Goal: Navigation & Orientation: Find specific page/section

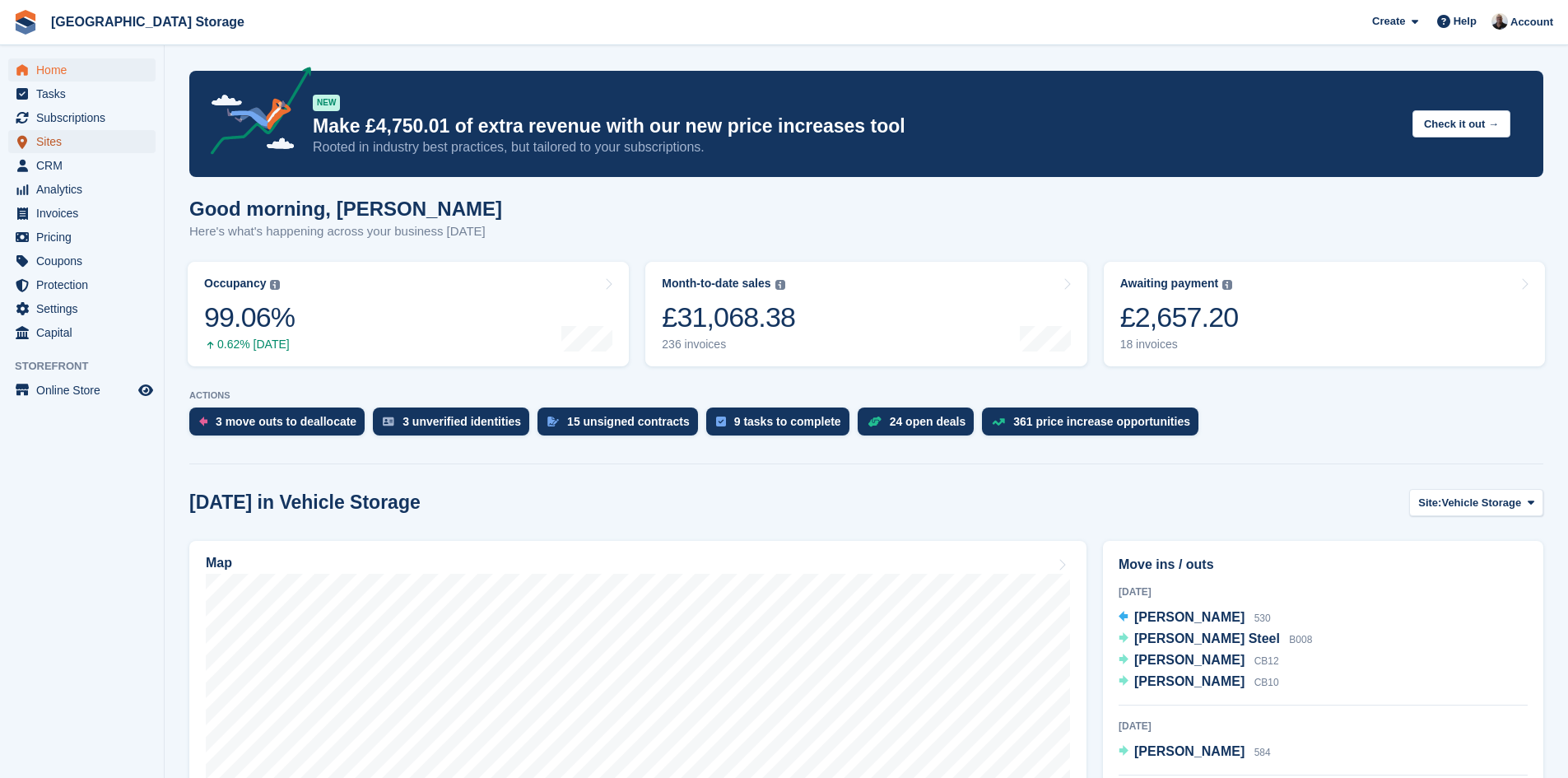
click at [51, 142] on span "Sites" at bounding box center [85, 141] width 99 height 23
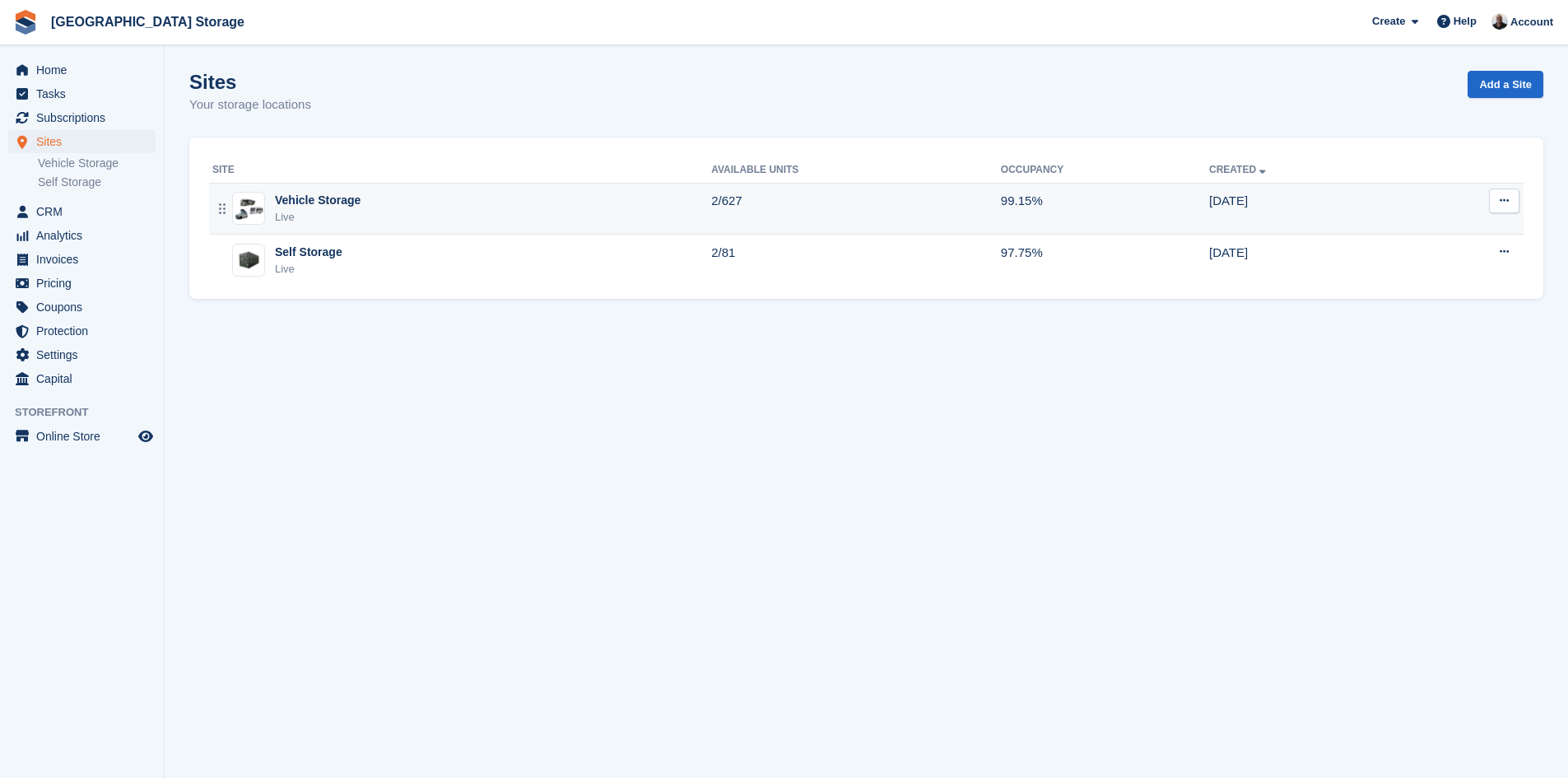
click at [829, 214] on td "2/627" at bounding box center [855, 209] width 289 height 51
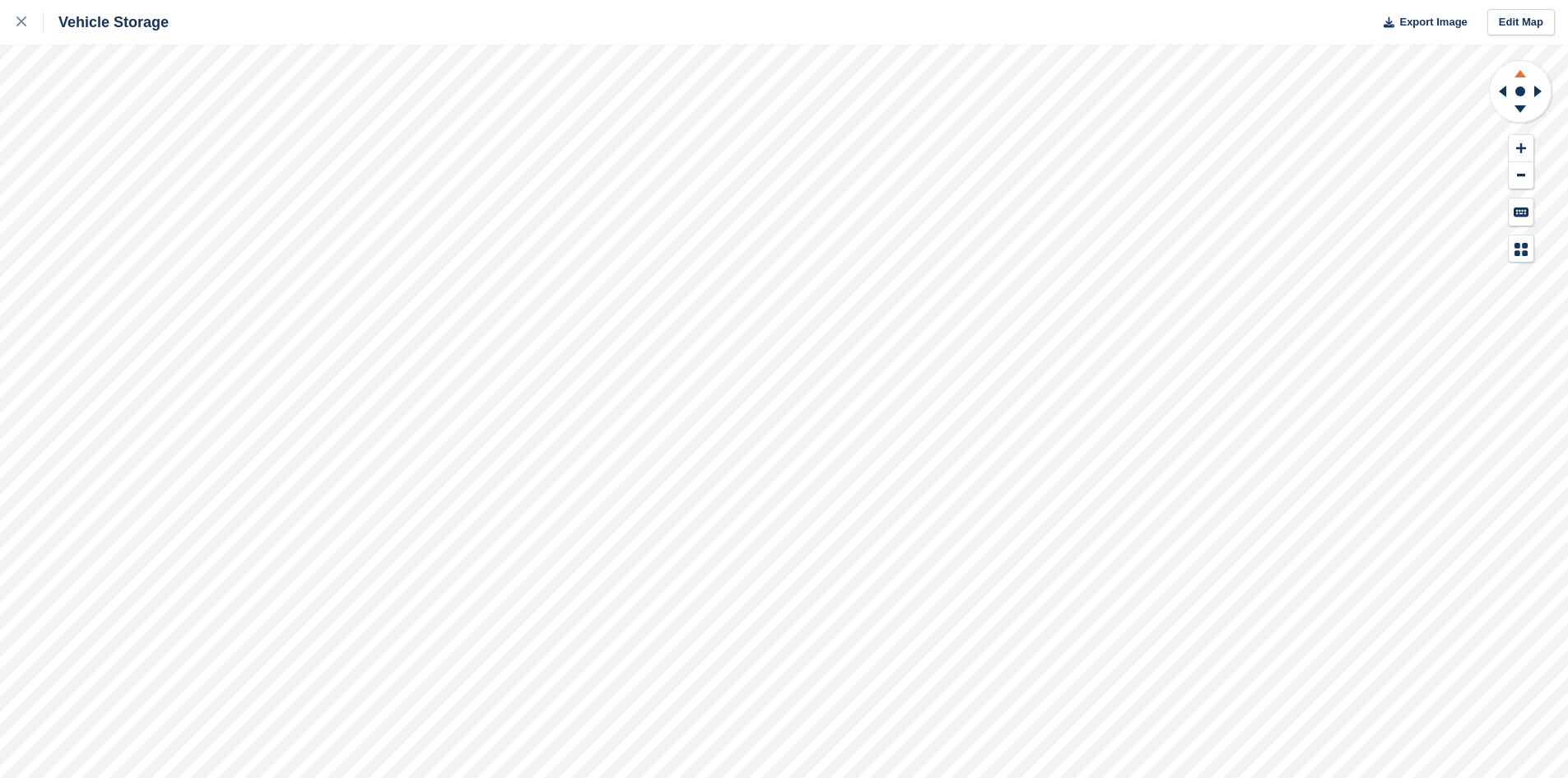
click at [1517, 73] on icon at bounding box center [1520, 71] width 43 height 20
click at [1521, 107] on icon at bounding box center [1520, 109] width 12 height 7
click at [1525, 74] on icon at bounding box center [1520, 71] width 43 height 20
click at [1521, 107] on g at bounding box center [1520, 111] width 43 height 20
click at [1508, 98] on icon at bounding box center [1500, 91] width 20 height 43
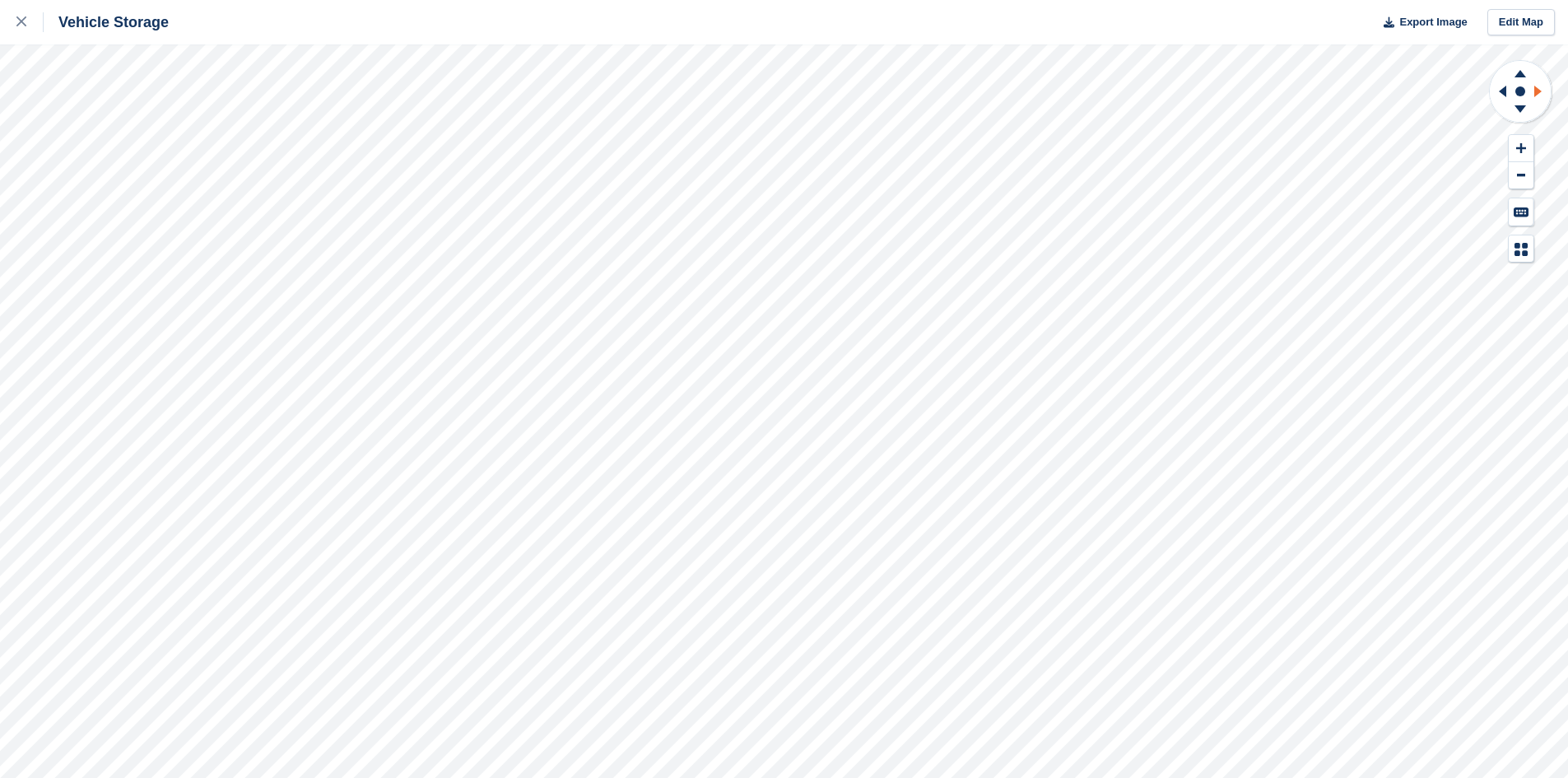
click at [1541, 96] on icon at bounding box center [1540, 91] width 20 height 43
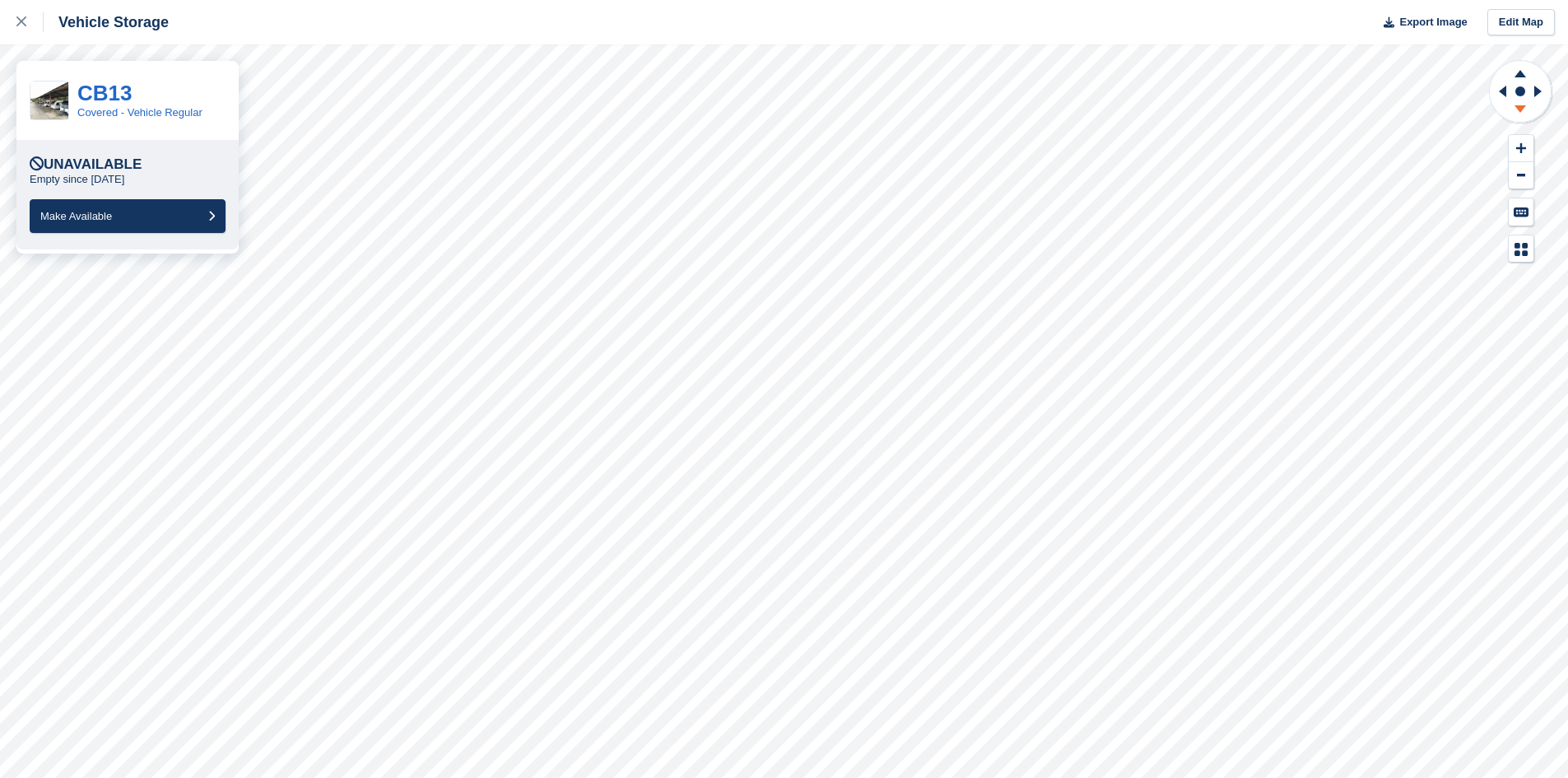
click at [1520, 107] on icon at bounding box center [1520, 109] width 12 height 7
click at [1519, 69] on icon at bounding box center [1520, 71] width 43 height 20
